Goal: Task Accomplishment & Management: Use online tool/utility

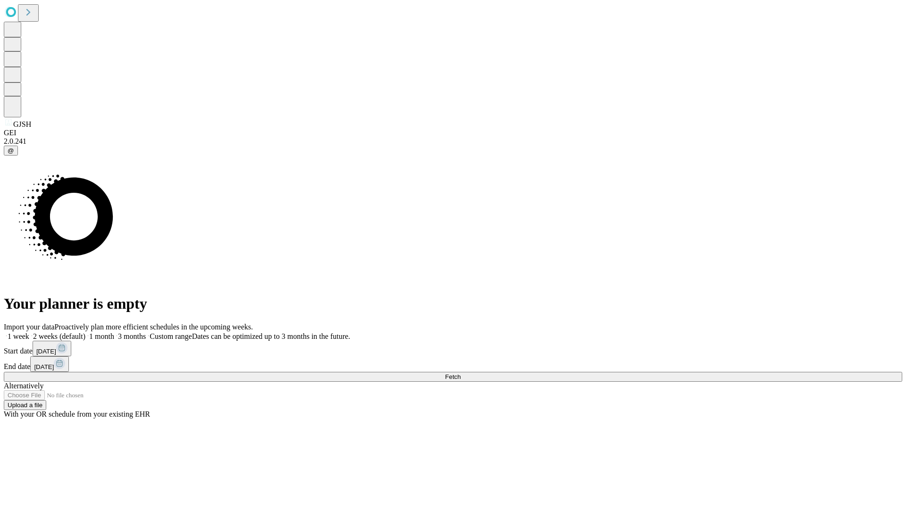
click at [460, 374] on span "Fetch" at bounding box center [453, 377] width 16 height 7
